Goal: Transaction & Acquisition: Download file/media

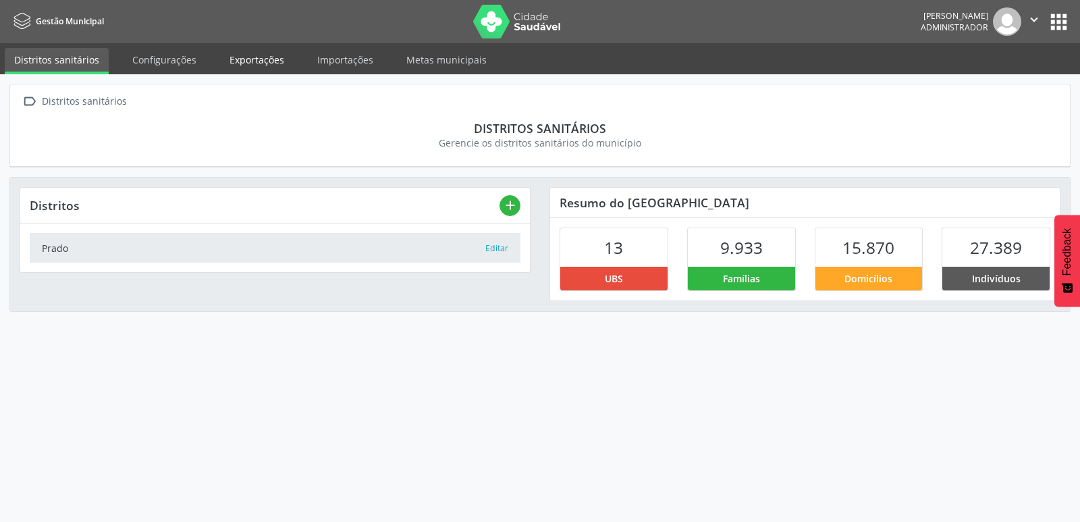
click at [264, 59] on link "Exportações" at bounding box center [257, 60] width 74 height 24
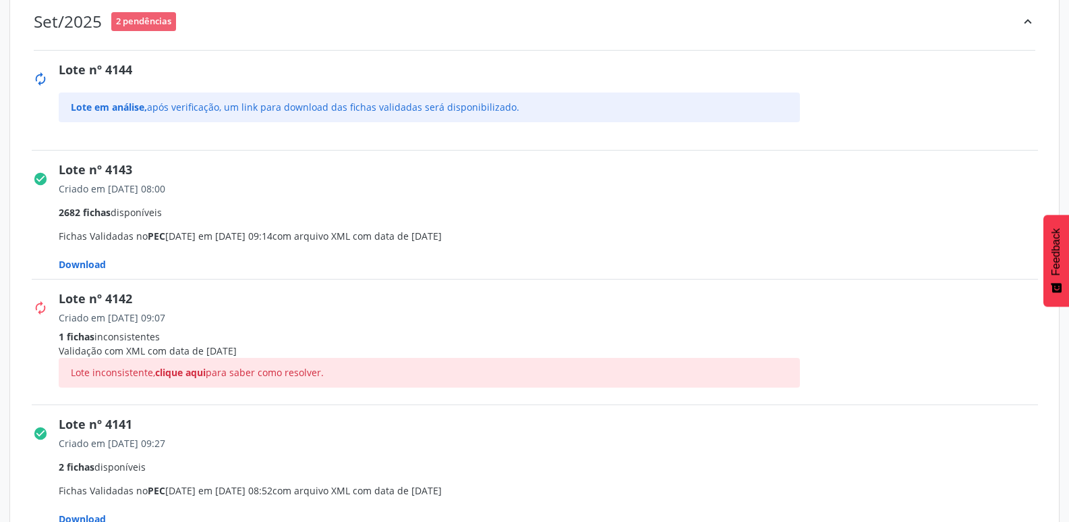
scroll to position [202, 0]
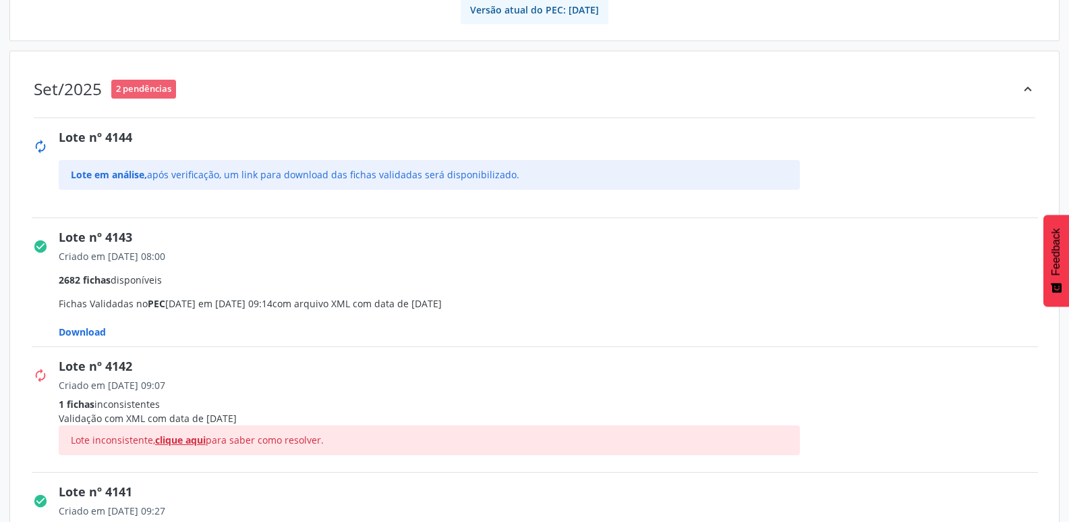
click at [198, 439] on span "clique aqui" at bounding box center [180, 439] width 51 height 13
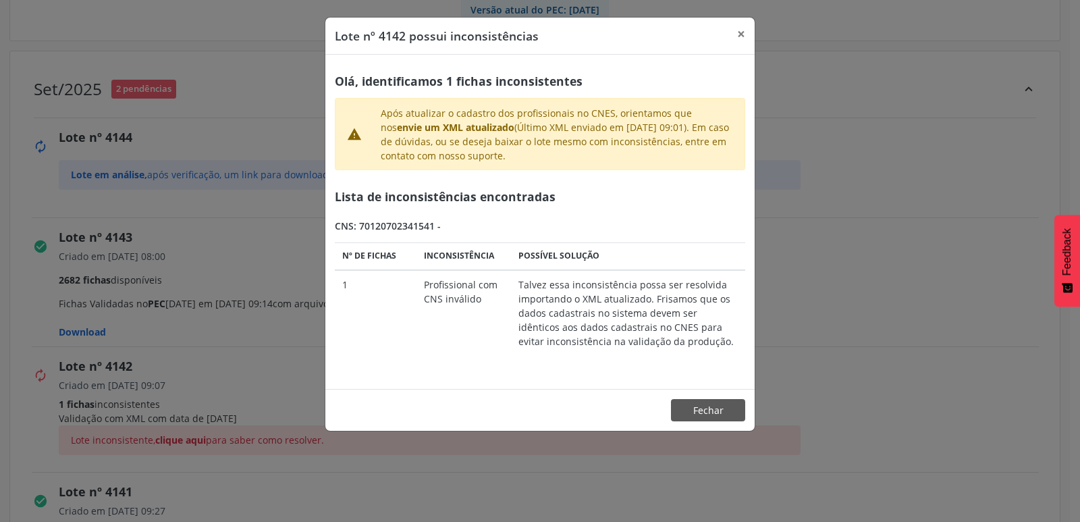
click at [388, 227] on div "CNS: 70120702341541 -" at bounding box center [540, 226] width 410 height 14
click at [744, 32] on button "×" at bounding box center [740, 34] width 27 height 33
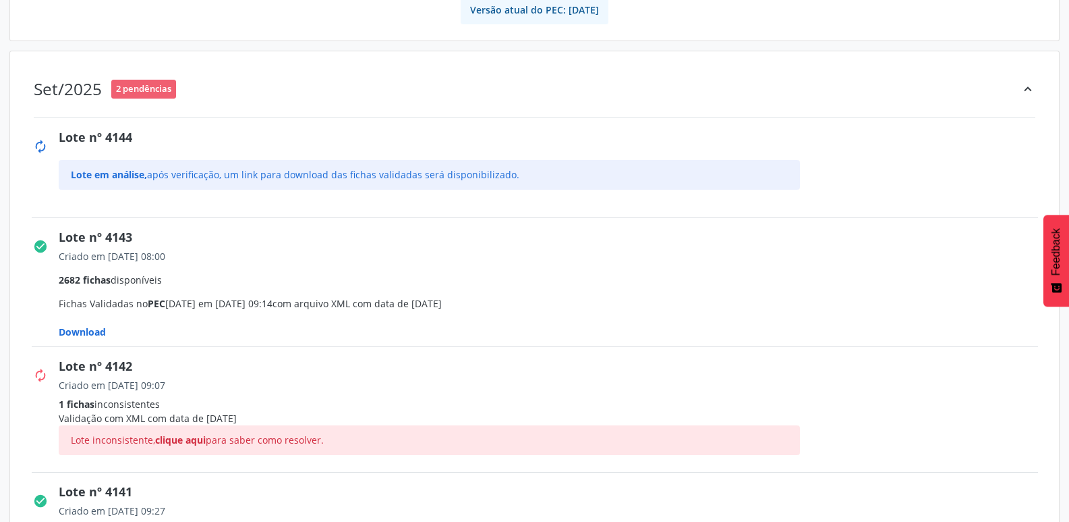
click at [102, 329] on span "Download" at bounding box center [82, 331] width 47 height 13
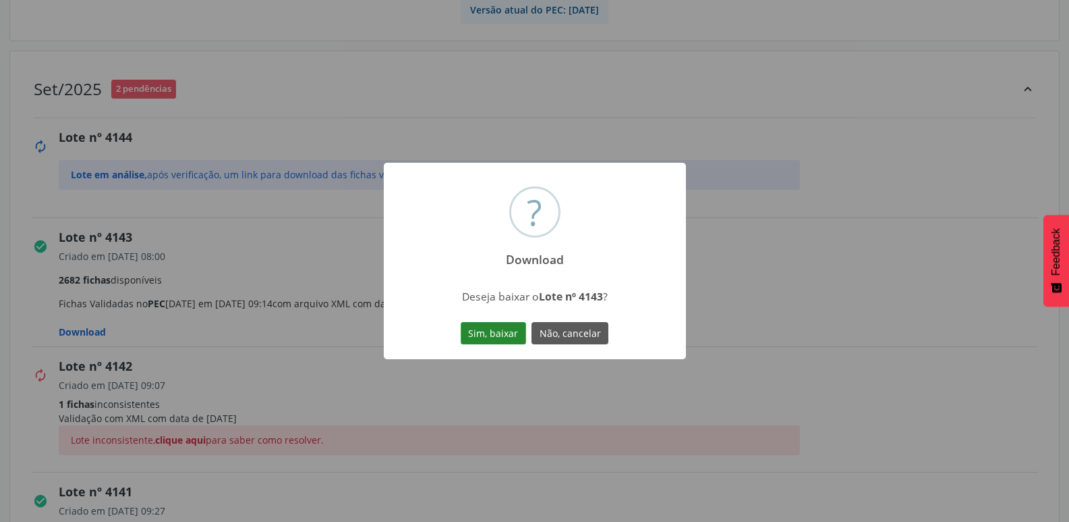
click at [509, 332] on button "Sim, baixar" at bounding box center [493, 333] width 65 height 23
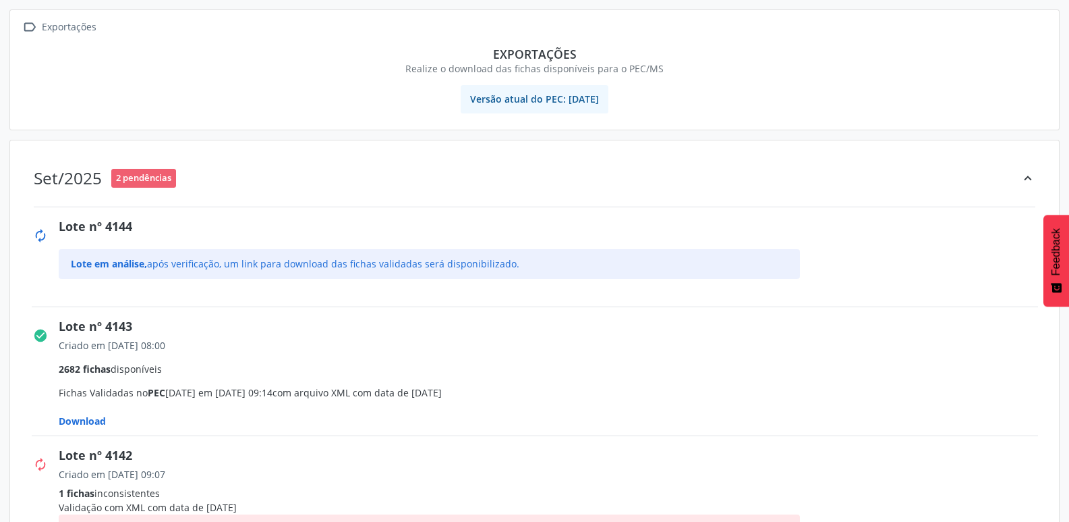
scroll to position [0, 0]
